Goal: Task Accomplishment & Management: Use online tool/utility

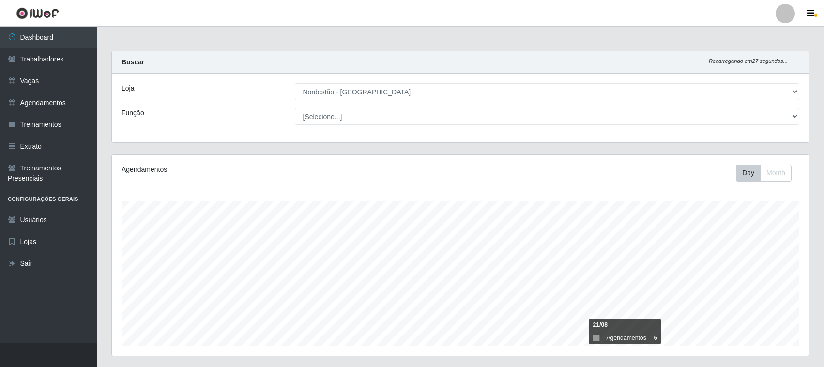
select select "420"
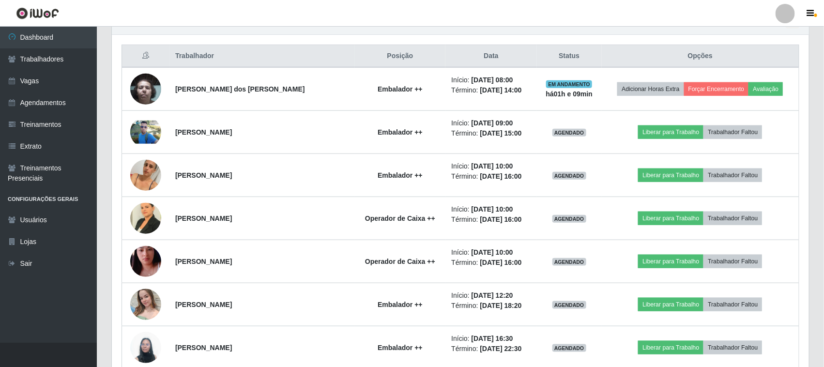
scroll to position [363, 0]
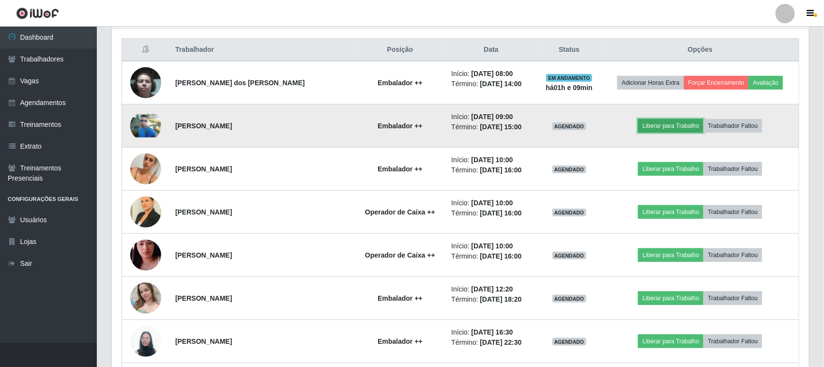
click at [670, 123] on button "Liberar para Trabalho" at bounding box center [670, 126] width 65 height 14
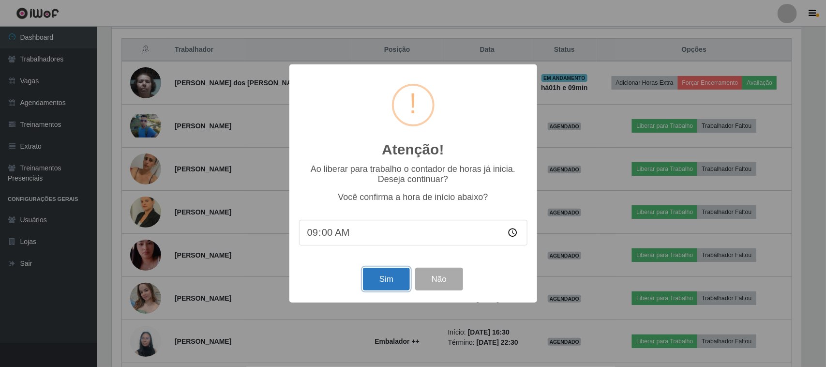
click at [388, 282] on button "Sim" at bounding box center [386, 279] width 47 height 23
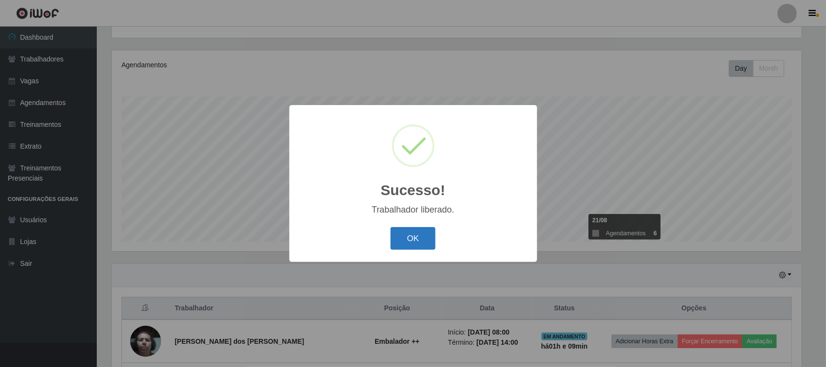
click at [407, 236] on button "OK" at bounding box center [412, 238] width 45 height 23
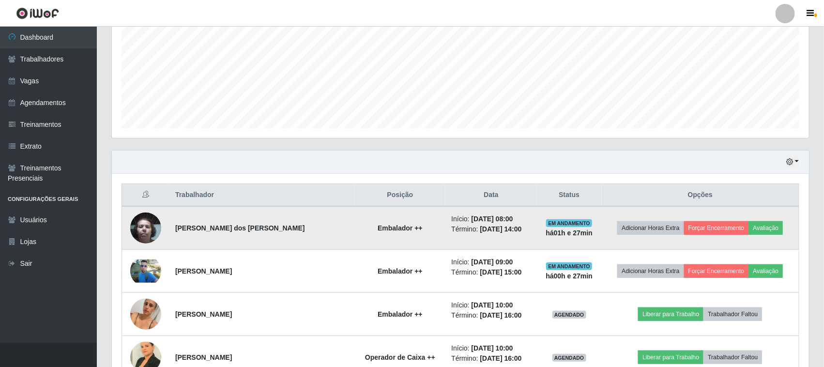
scroll to position [207, 0]
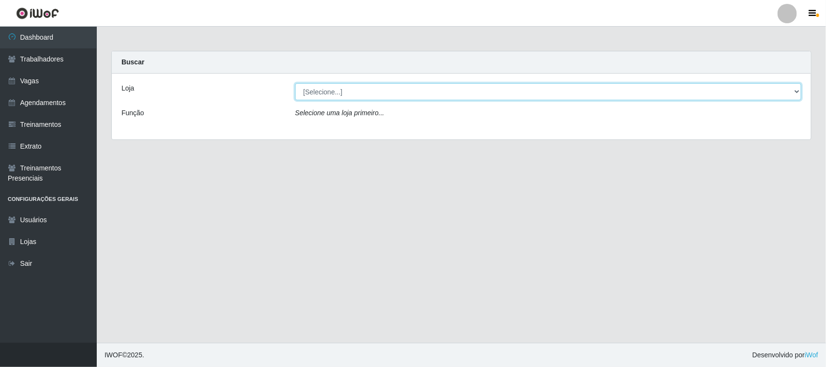
click at [795, 90] on select "[Selecione...] Nordestão - [GEOGRAPHIC_DATA]" at bounding box center [548, 91] width 506 height 17
select select "420"
click at [295, 83] on select "[Selecione...] Nordestão - [GEOGRAPHIC_DATA]" at bounding box center [548, 91] width 506 height 17
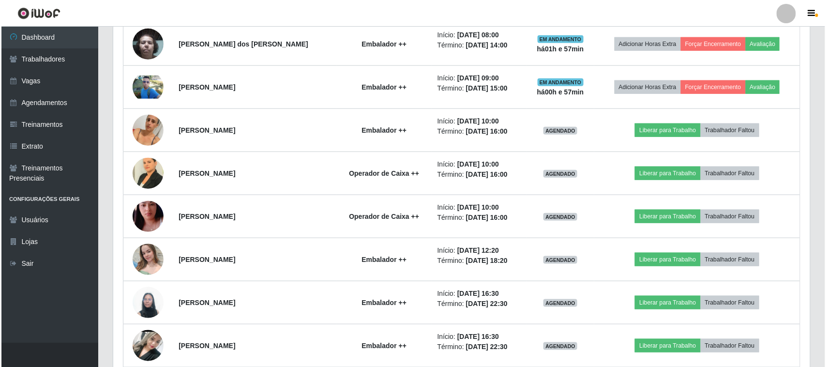
scroll to position [380, 0]
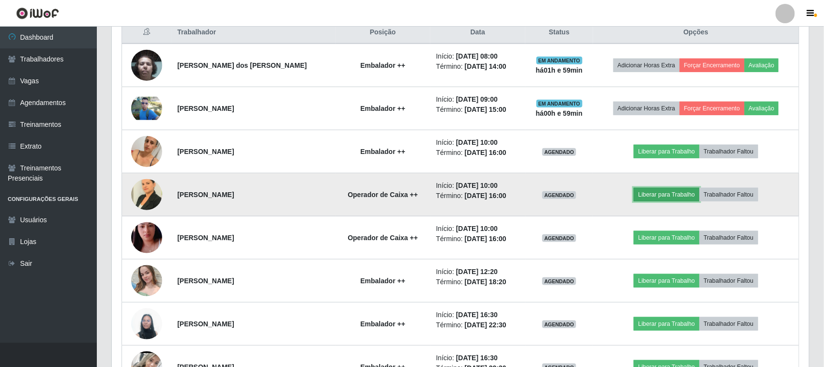
click at [656, 194] on button "Liberar para Trabalho" at bounding box center [665, 195] width 65 height 14
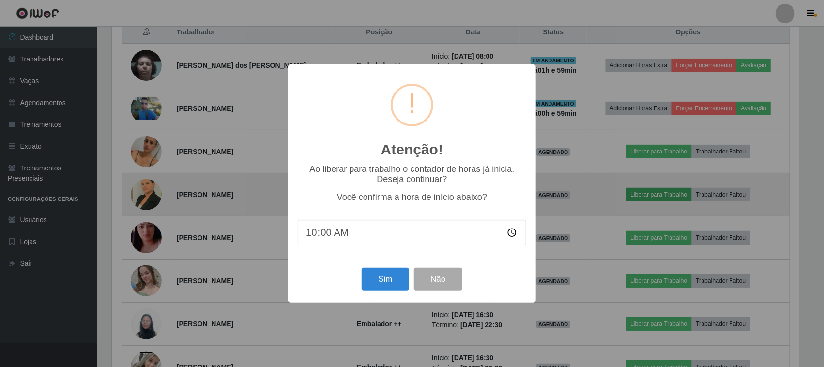
scroll to position [201, 690]
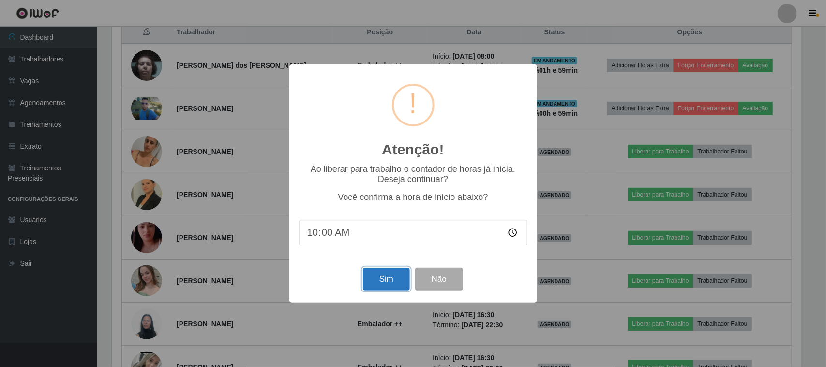
click at [376, 279] on button "Sim" at bounding box center [386, 279] width 47 height 23
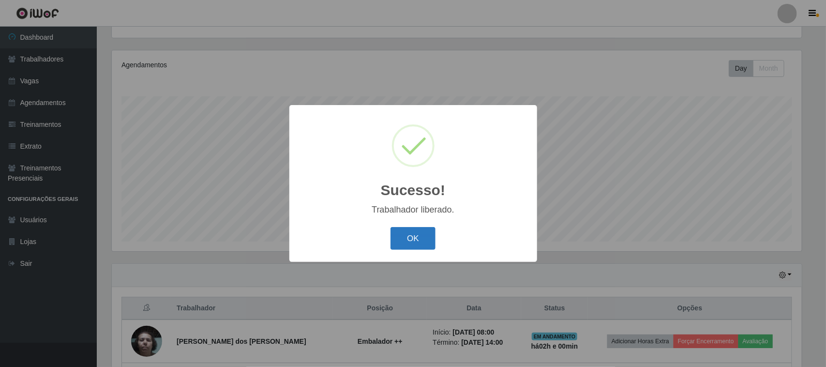
click at [420, 242] on button "OK" at bounding box center [412, 238] width 45 height 23
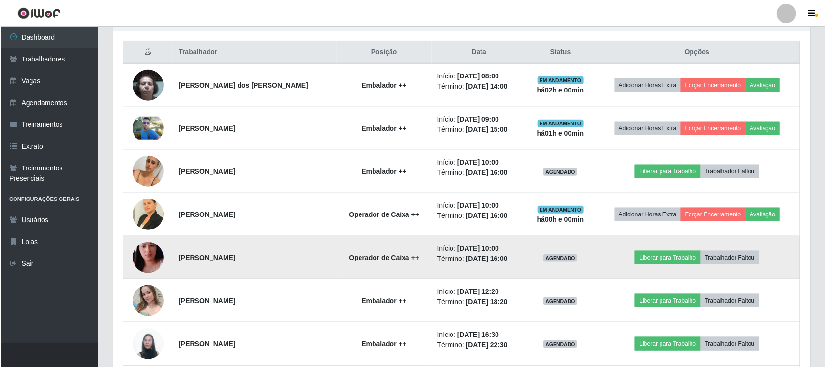
scroll to position [346, 0]
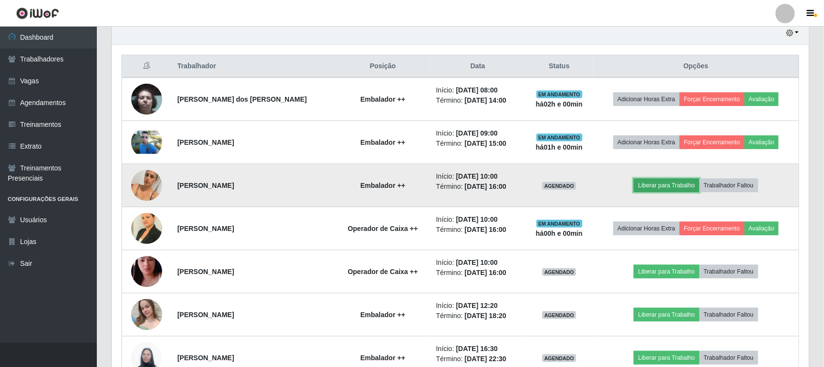
click at [663, 184] on button "Liberar para Trabalho" at bounding box center [665, 186] width 65 height 14
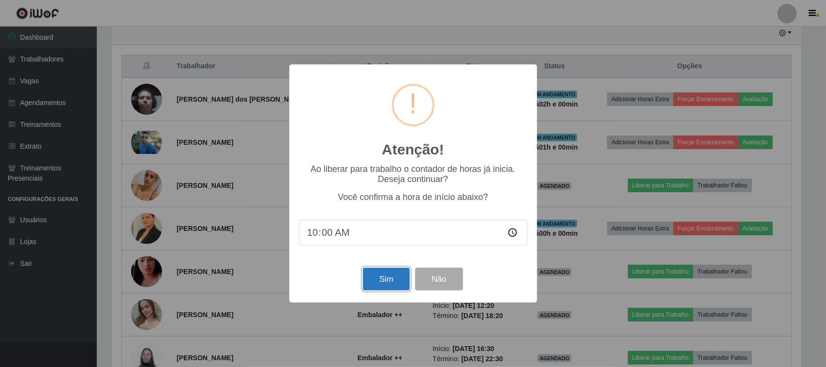
click at [368, 276] on button "Sim" at bounding box center [386, 279] width 47 height 23
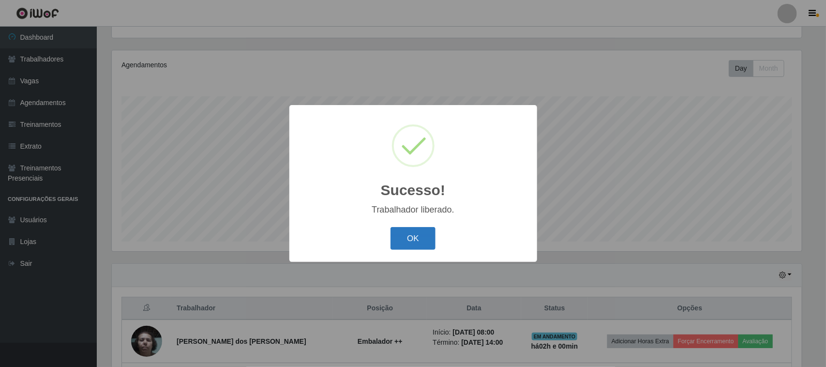
click at [411, 236] on button "OK" at bounding box center [412, 238] width 45 height 23
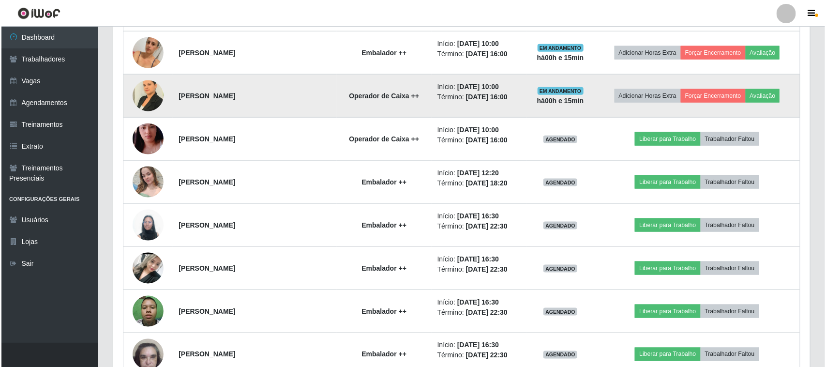
scroll to position [484, 0]
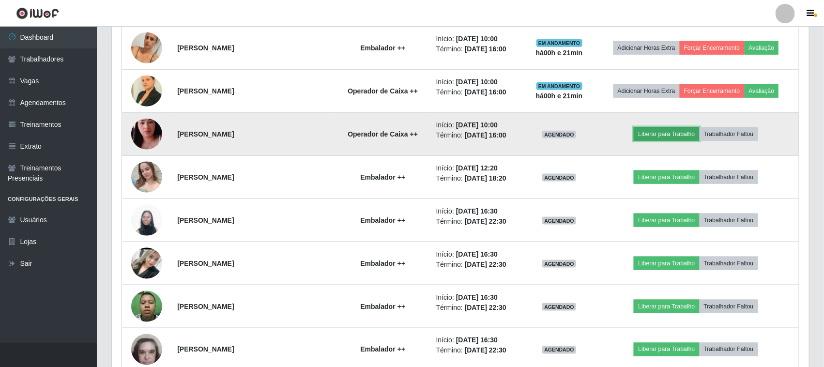
click at [657, 135] on button "Liberar para Trabalho" at bounding box center [665, 134] width 65 height 14
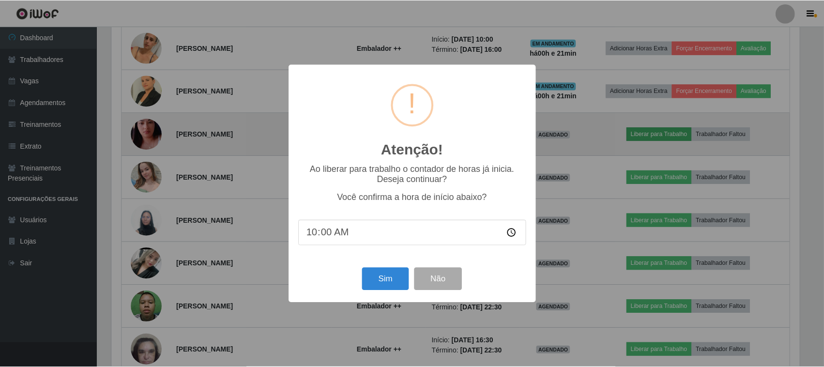
scroll to position [201, 690]
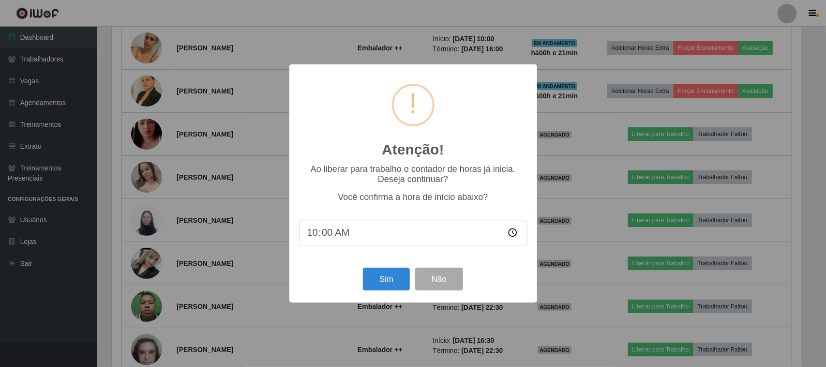
click at [337, 234] on input "10:00" at bounding box center [413, 233] width 228 height 26
click at [332, 236] on input "10:00" at bounding box center [413, 233] width 228 height 26
click at [327, 236] on input "10:00" at bounding box center [413, 233] width 228 height 26
type input "10:20"
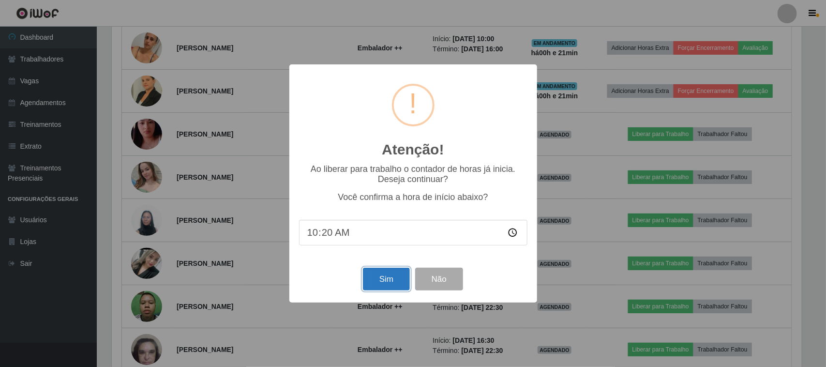
click at [385, 284] on button "Sim" at bounding box center [386, 279] width 47 height 23
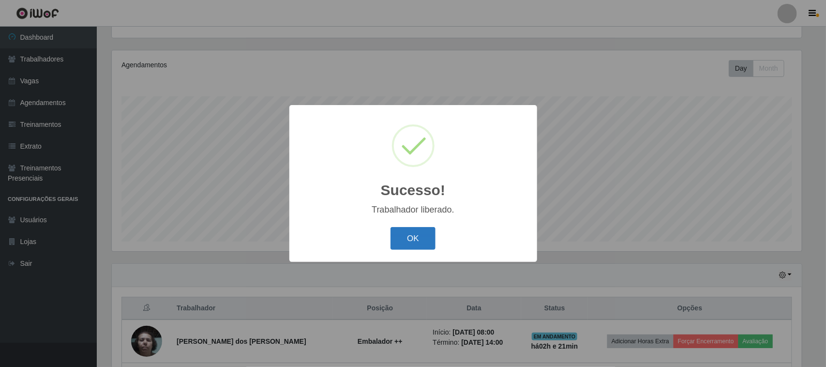
click at [405, 241] on button "OK" at bounding box center [412, 238] width 45 height 23
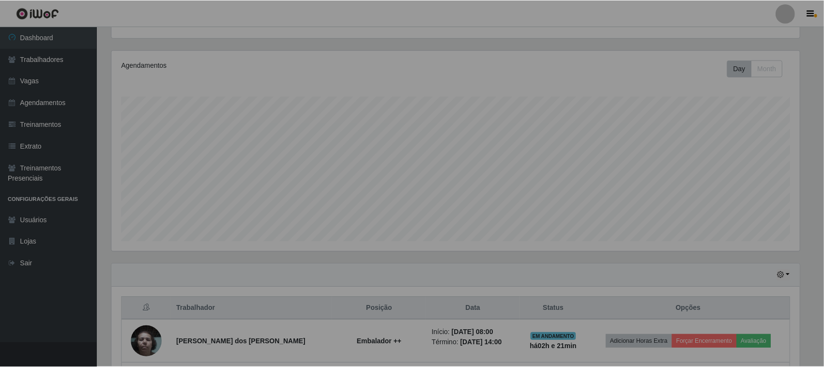
scroll to position [201, 697]
